Goal: Find specific page/section: Find specific page/section

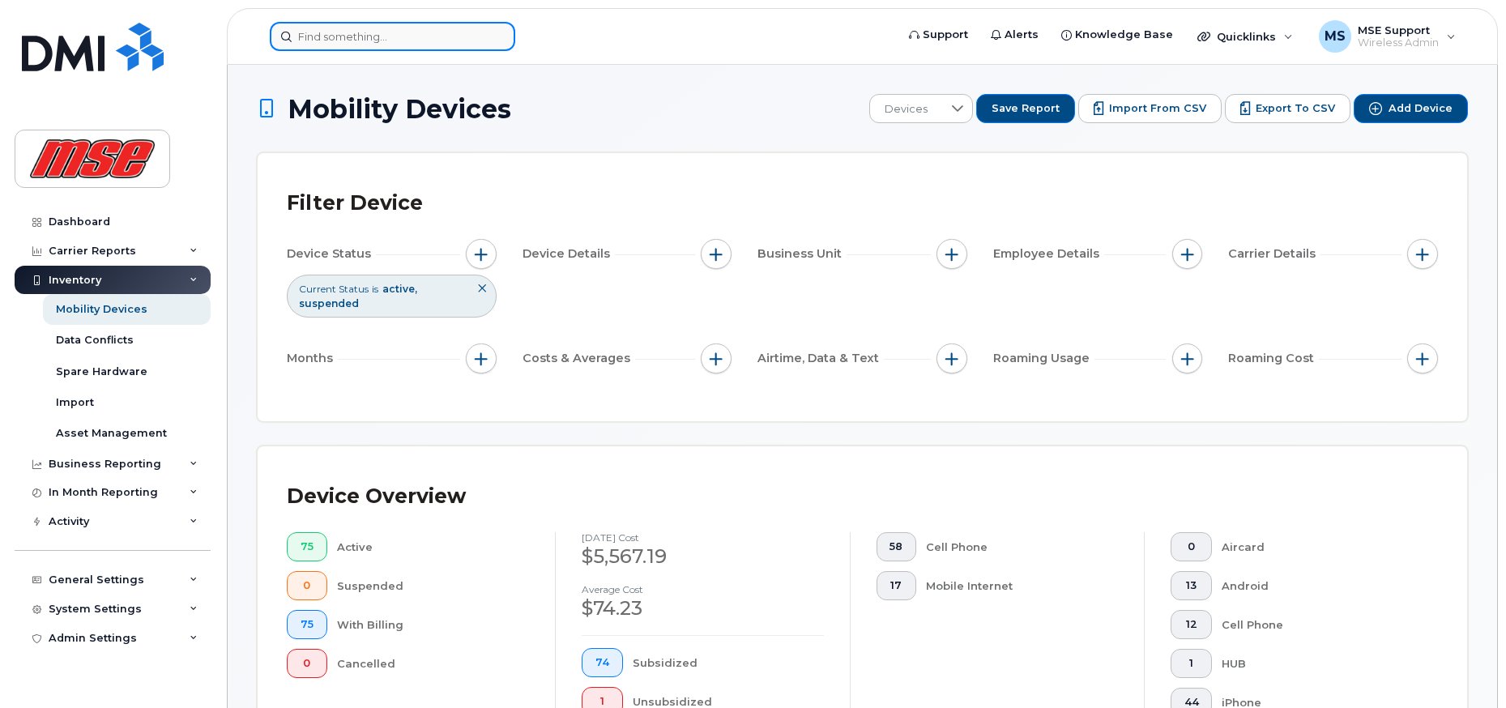
click at [366, 42] on input at bounding box center [393, 36] width 246 height 29
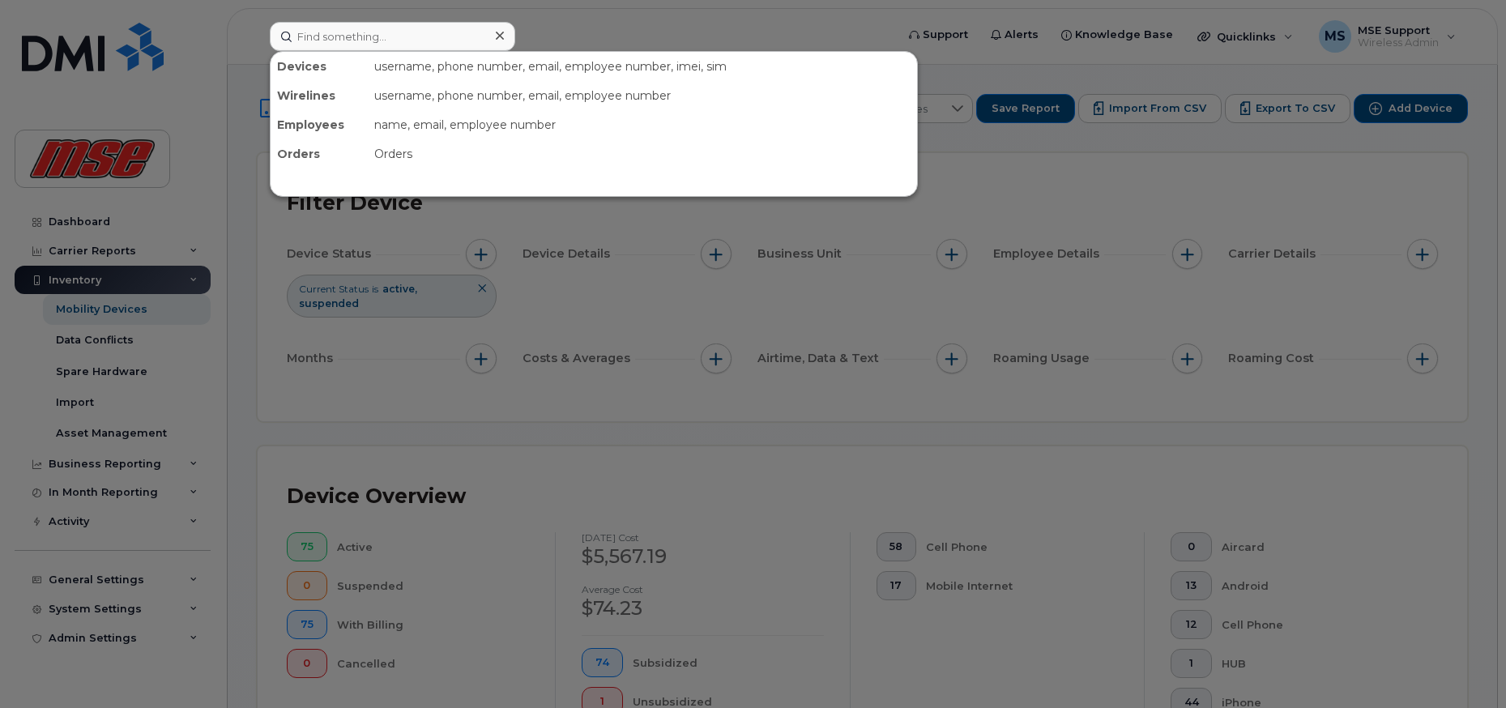
click at [751, 449] on div at bounding box center [753, 354] width 1506 height 708
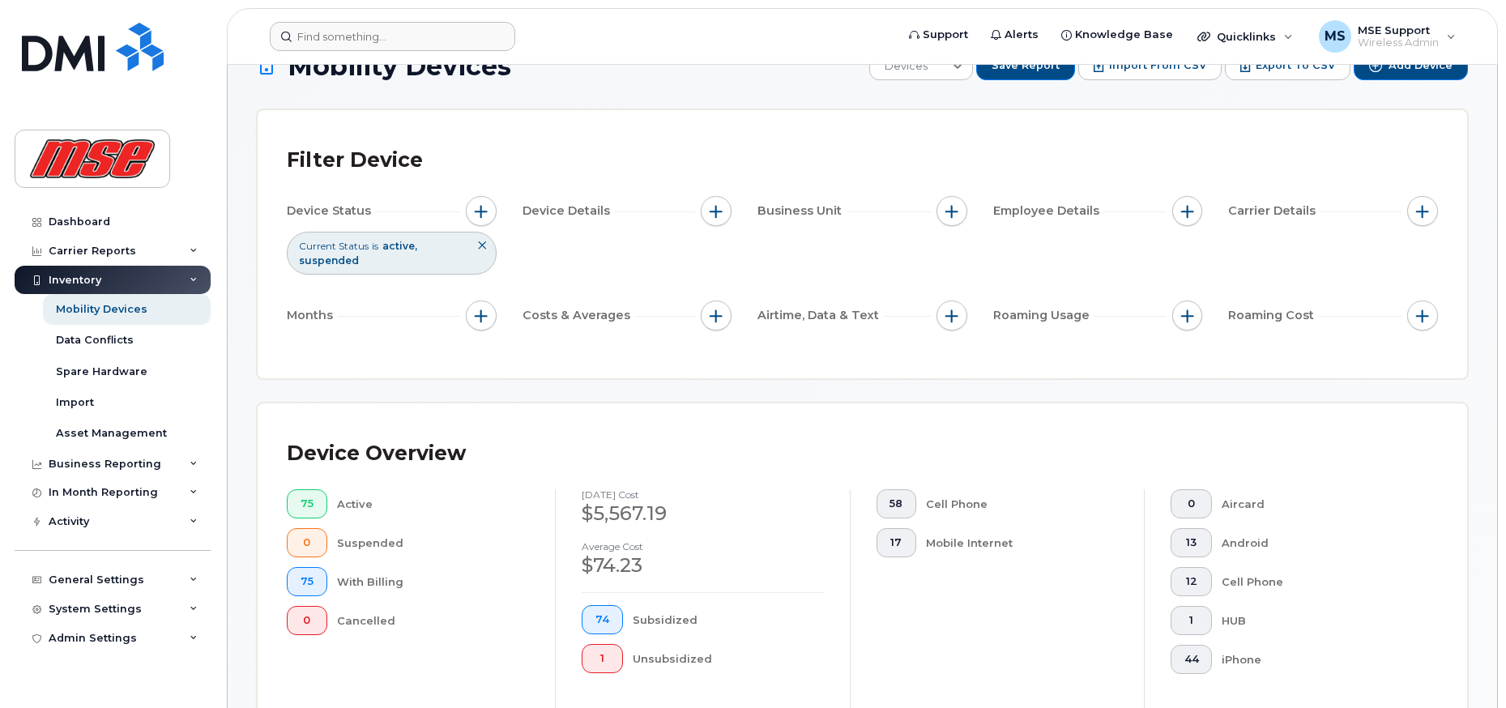
scroll to position [162, 0]
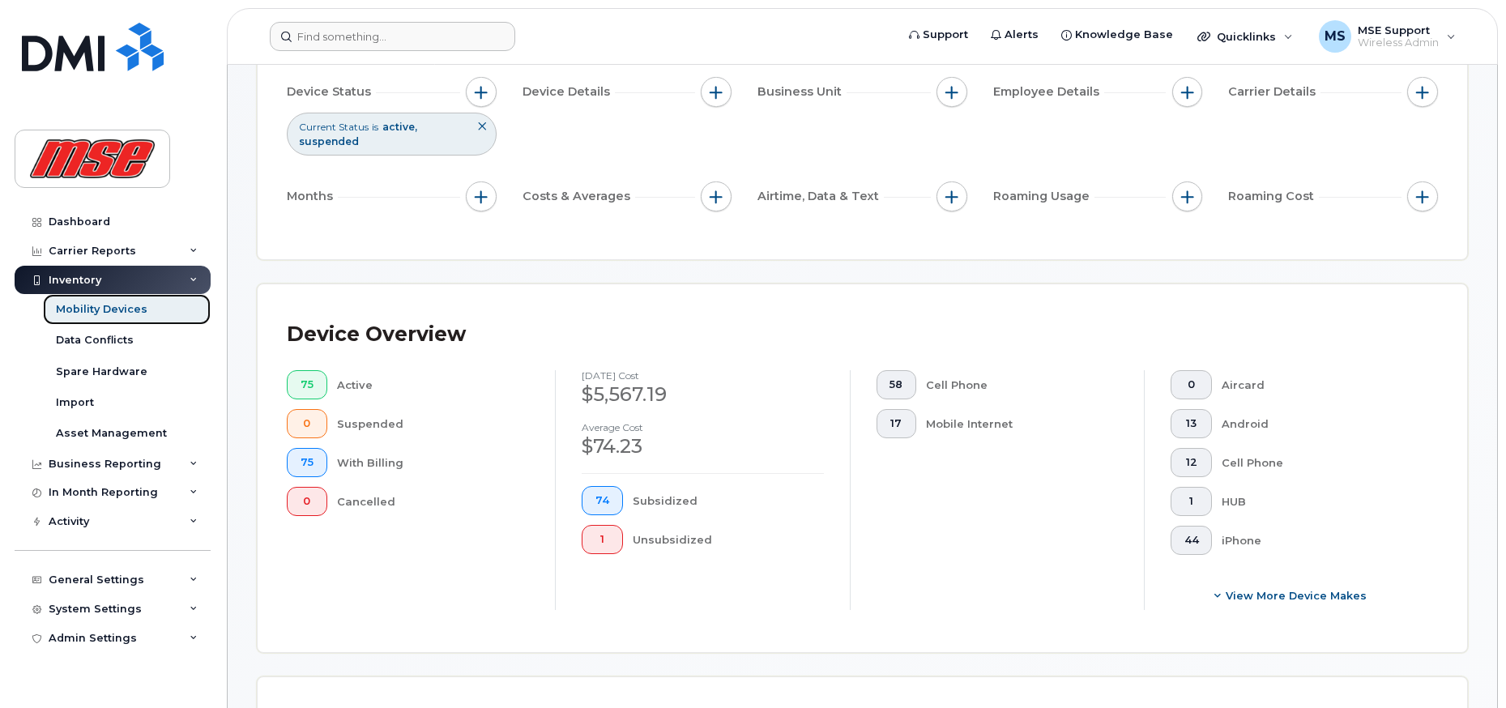
click at [112, 309] on div "Mobility Devices" at bounding box center [102, 309] width 92 height 15
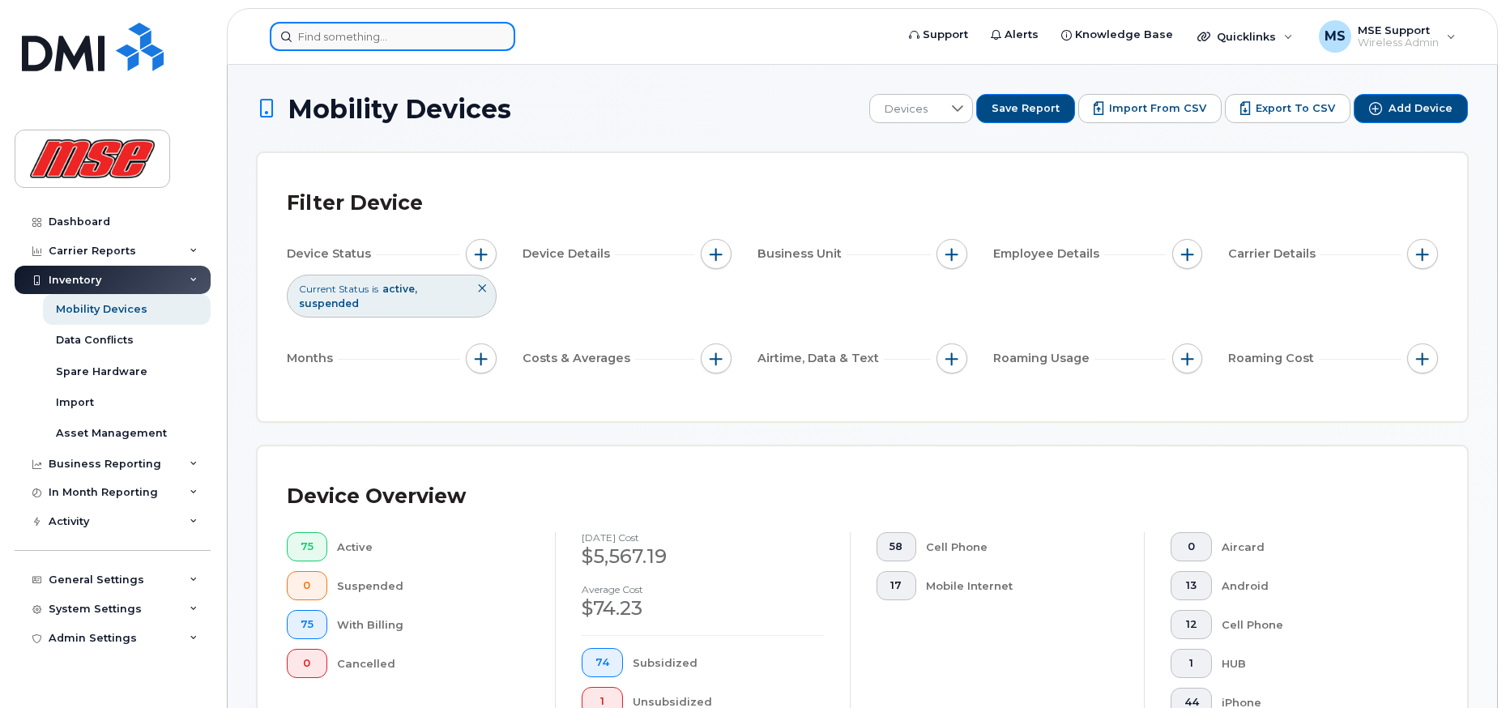
click at [344, 45] on input at bounding box center [393, 36] width 246 height 29
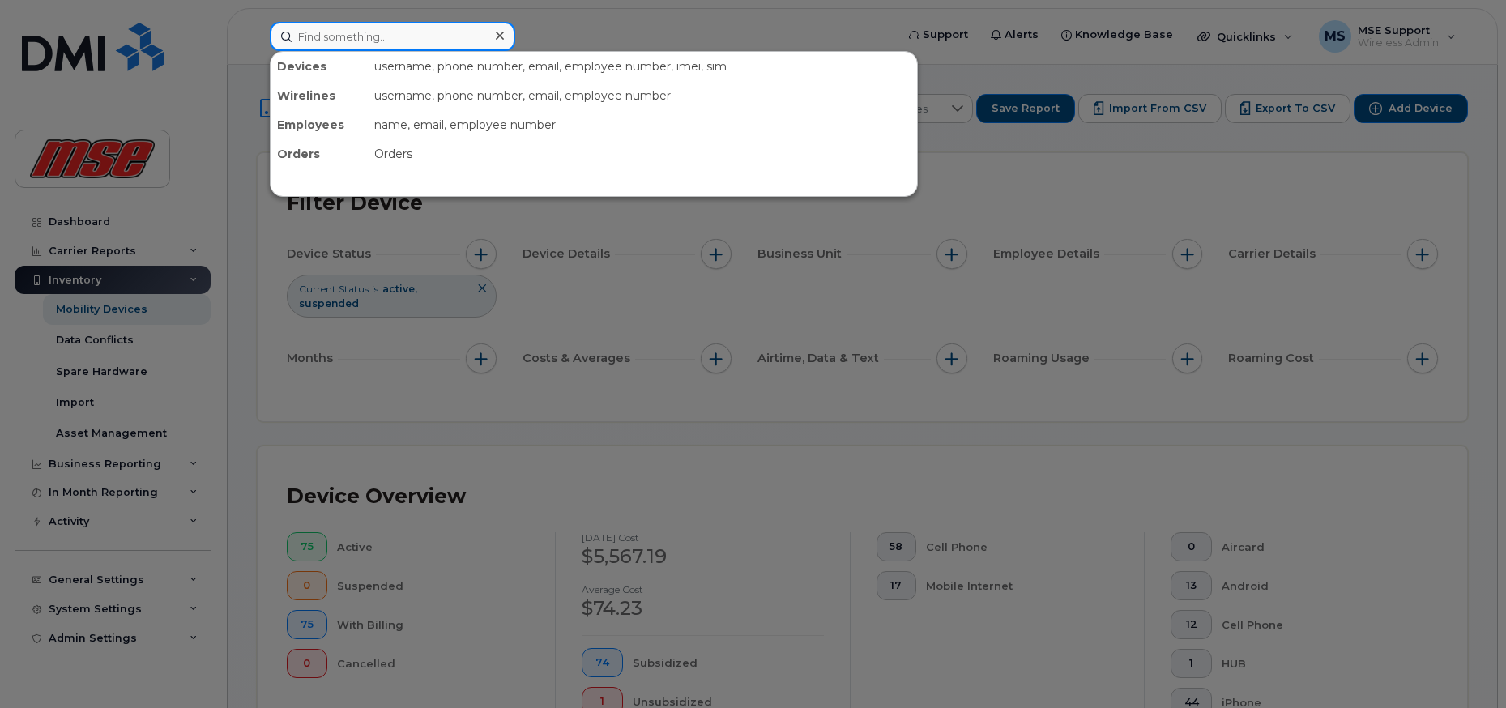
paste input "782-324-0259"
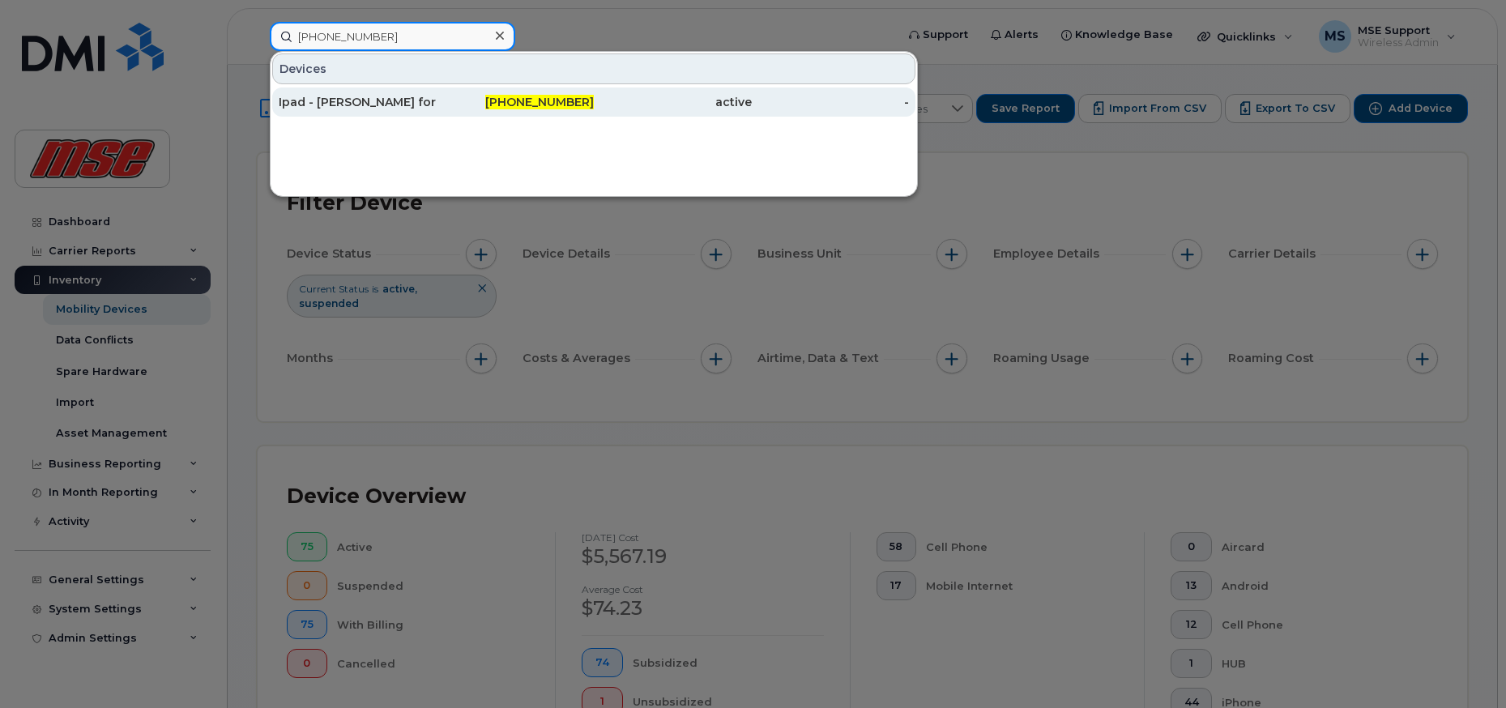
type input "782-324-0259"
click at [356, 105] on div "Ipad - [PERSON_NAME] for Site" at bounding box center [358, 102] width 158 height 16
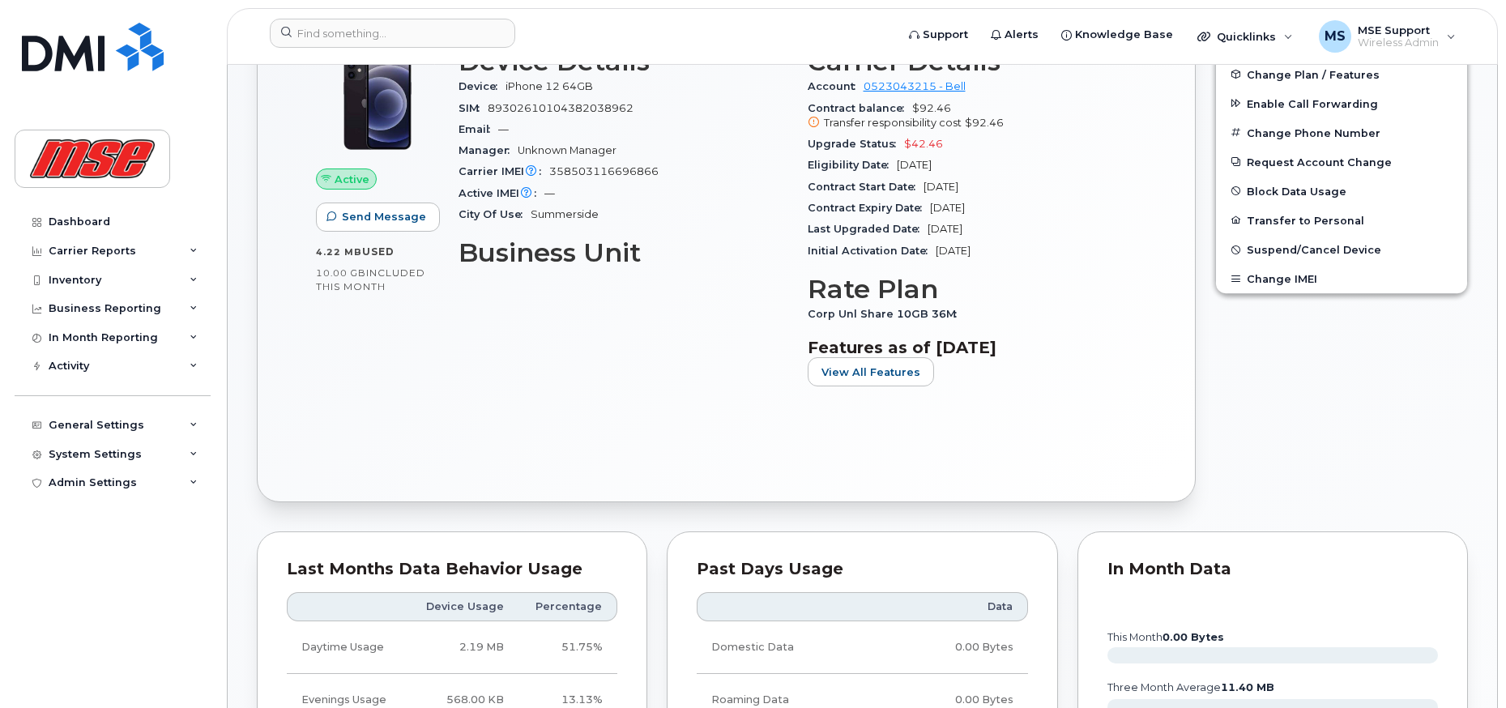
scroll to position [567, 0]
